Goal: Information Seeking & Learning: Learn about a topic

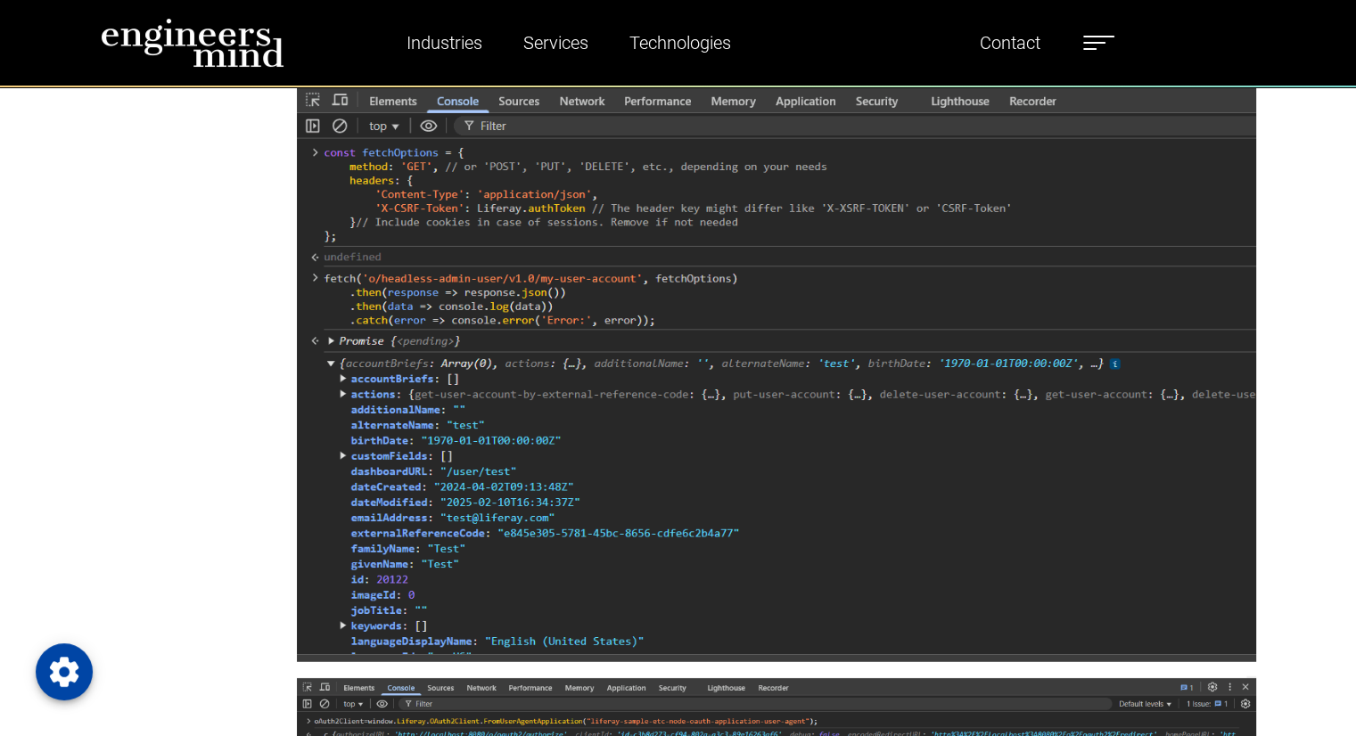
scroll to position [4486, 0]
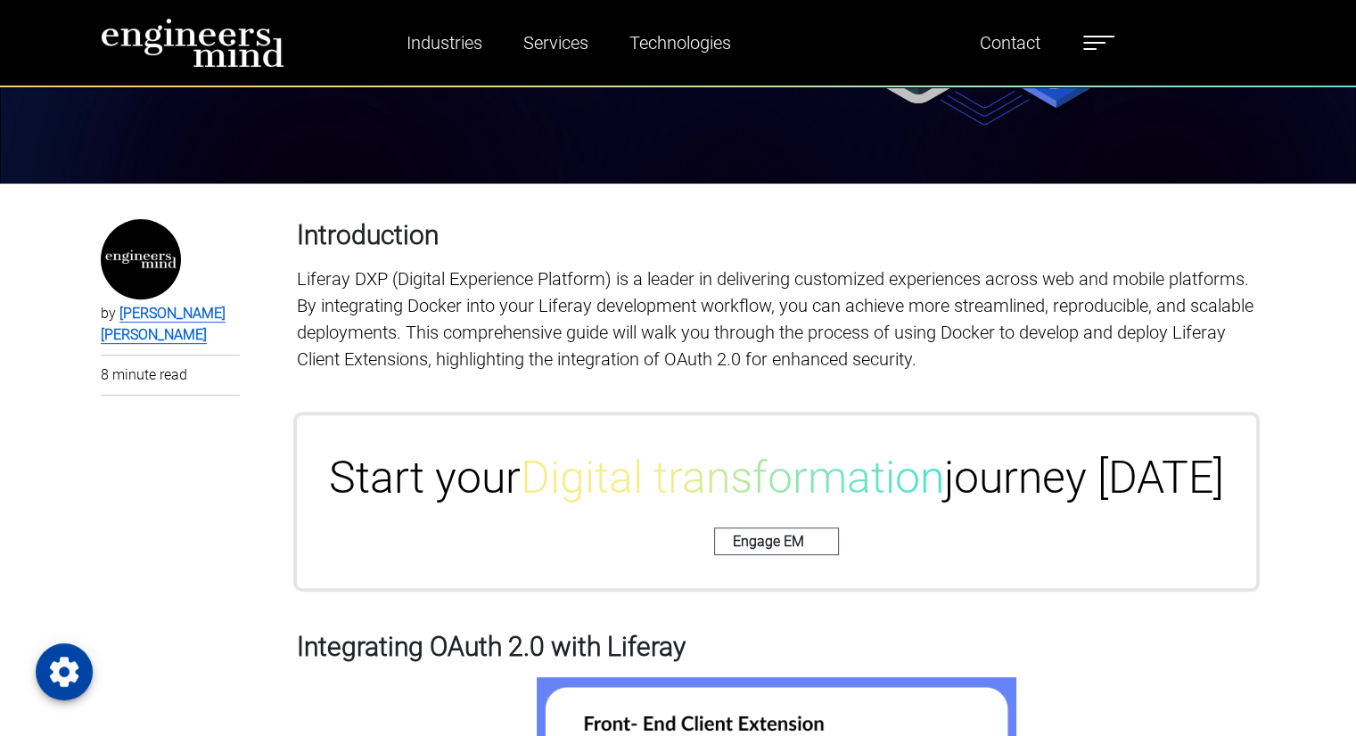
scroll to position [588, 0]
drag, startPoint x: 157, startPoint y: 337, endPoint x: 95, endPoint y: 318, distance: 64.3
click at [164, 333] on p "by [PERSON_NAME] [PERSON_NAME]" at bounding box center [171, 324] width 140 height 43
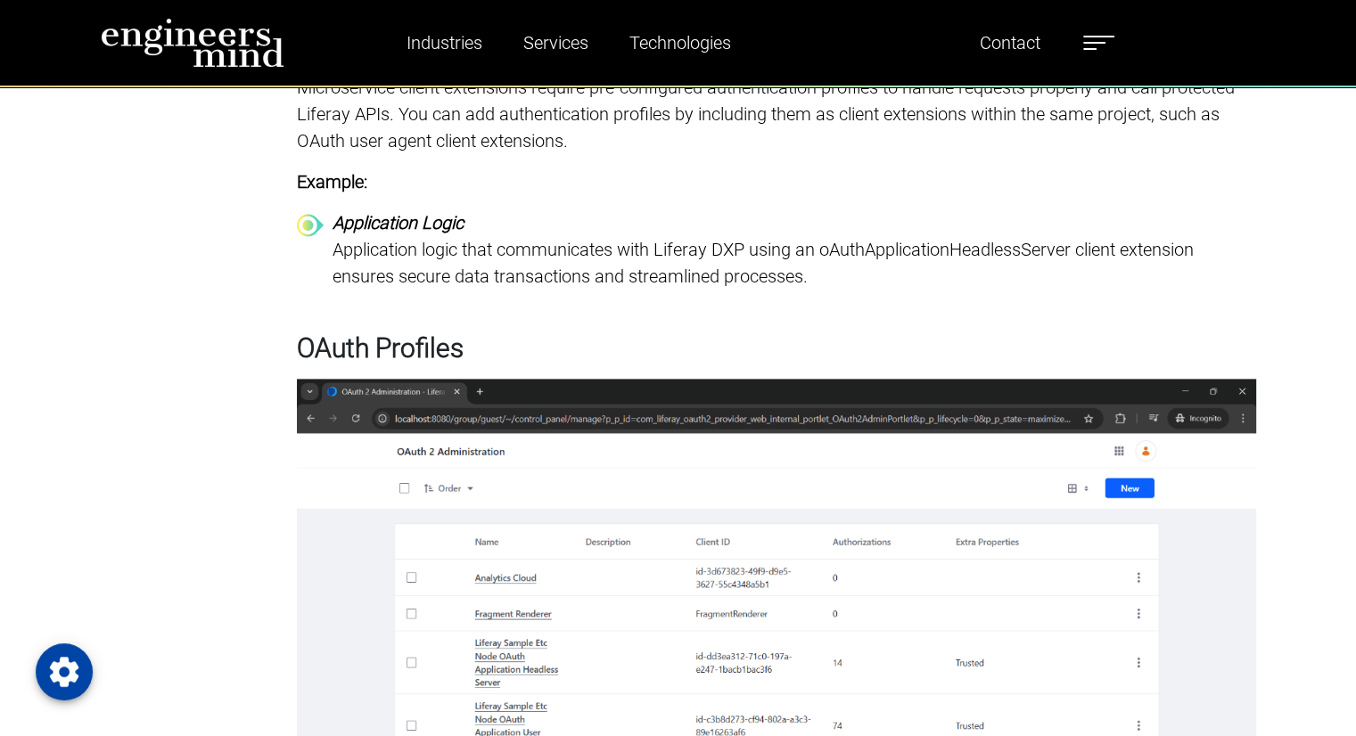
scroll to position [1965, 0]
